Goal: Understand process/instructions: Learn how to perform a task or action

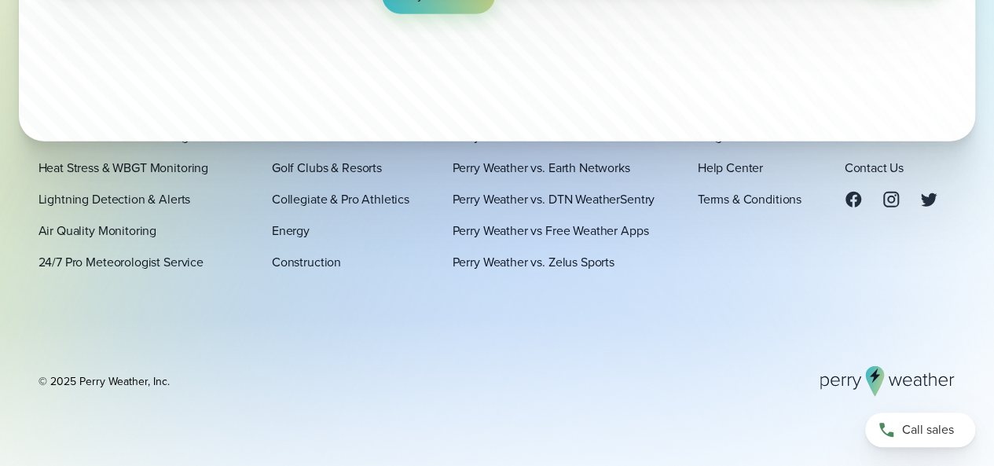
scroll to position [5265, 0]
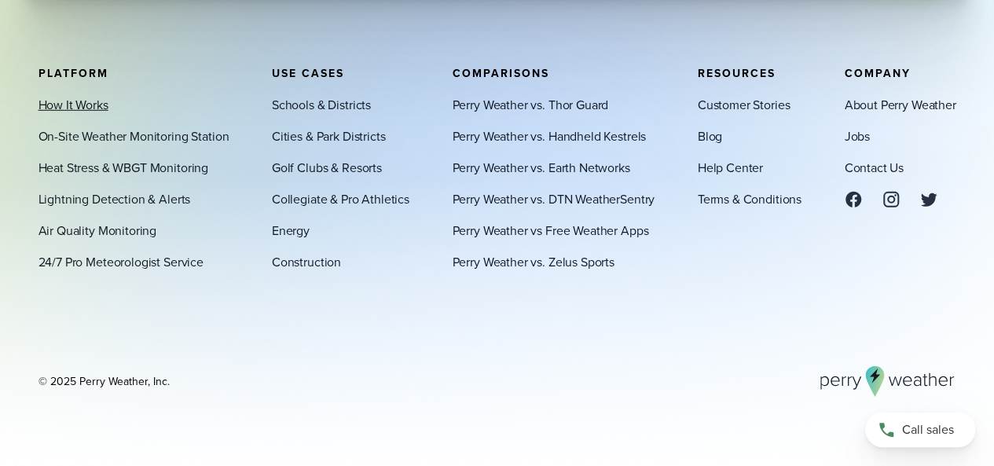
click at [83, 99] on link "How It Works" at bounding box center [73, 104] width 70 height 19
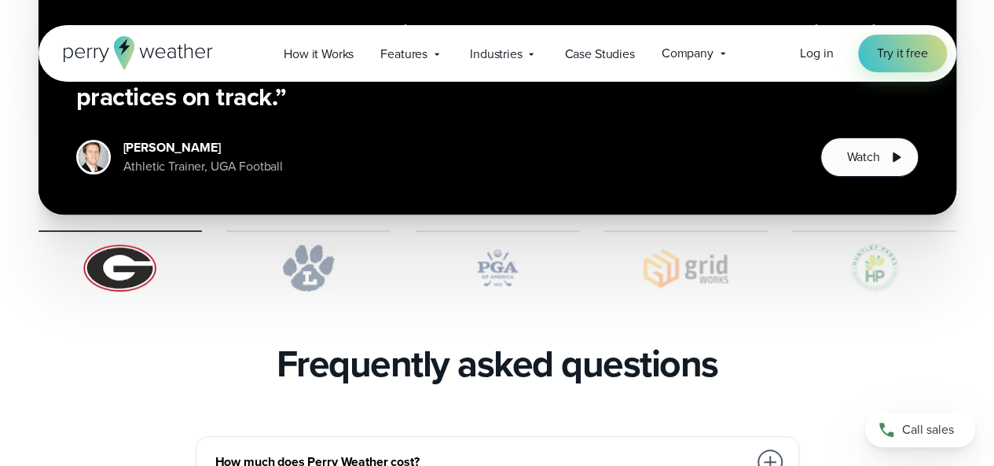
scroll to position [3230, 0]
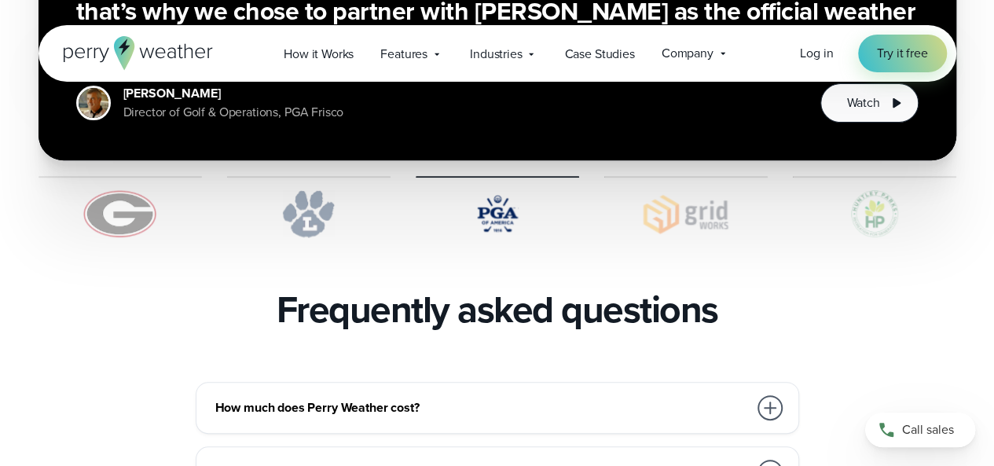
click at [764, 395] on div at bounding box center [769, 407] width 25 height 25
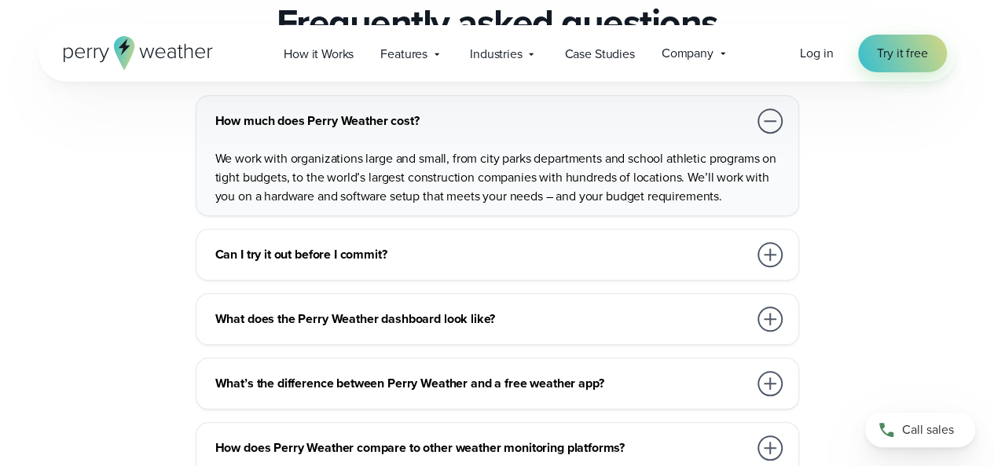
scroll to position [3553, 0]
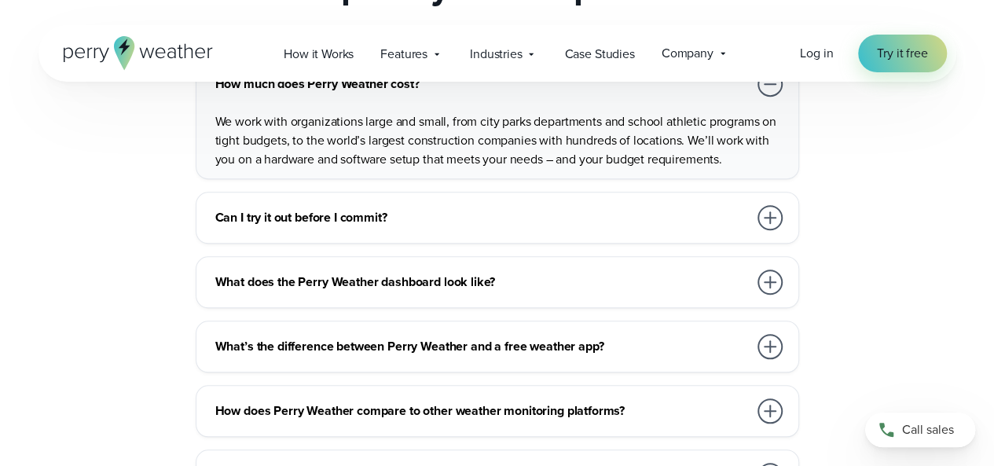
click at [770, 205] on div at bounding box center [769, 217] width 25 height 25
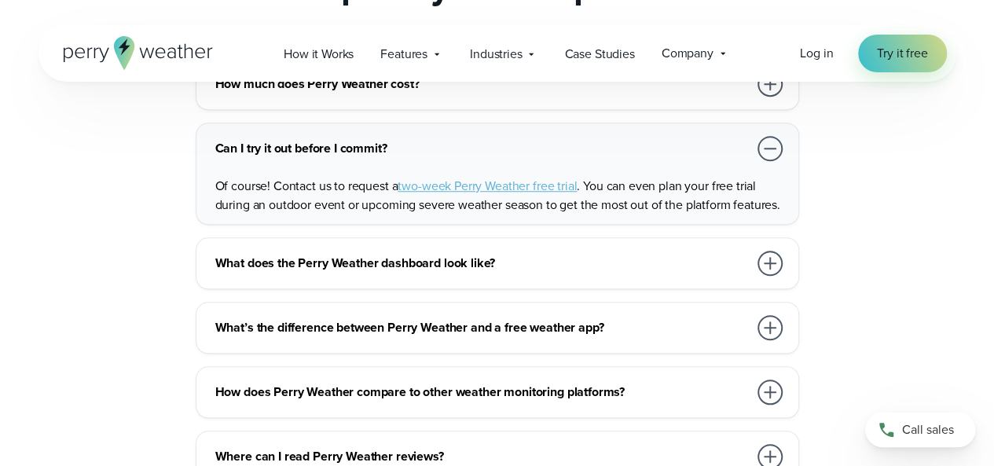
click at [777, 137] on div at bounding box center [769, 148] width 25 height 25
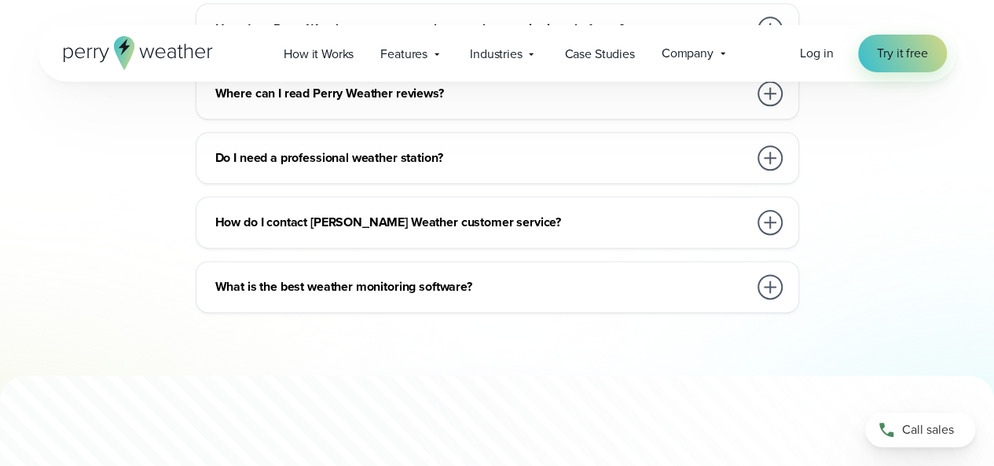
scroll to position [3854, 0]
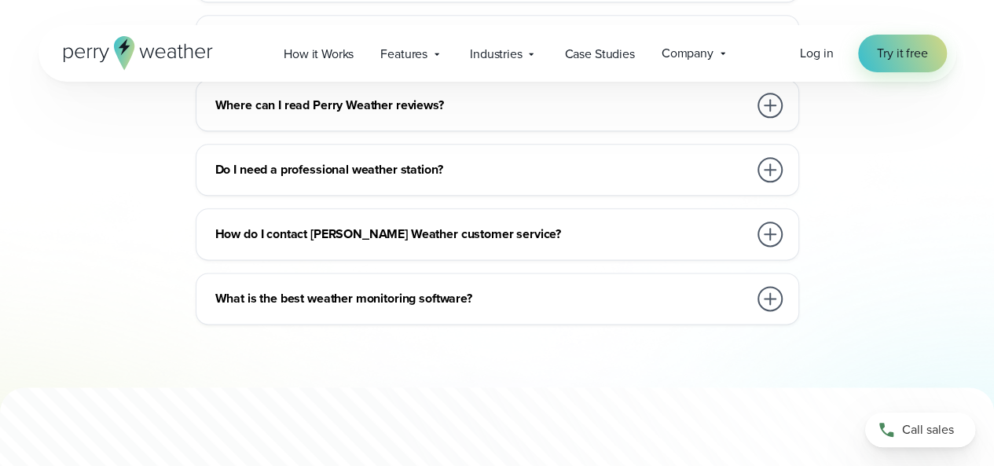
click at [764, 157] on div at bounding box center [769, 169] width 25 height 25
